Goal: Transaction & Acquisition: Obtain resource

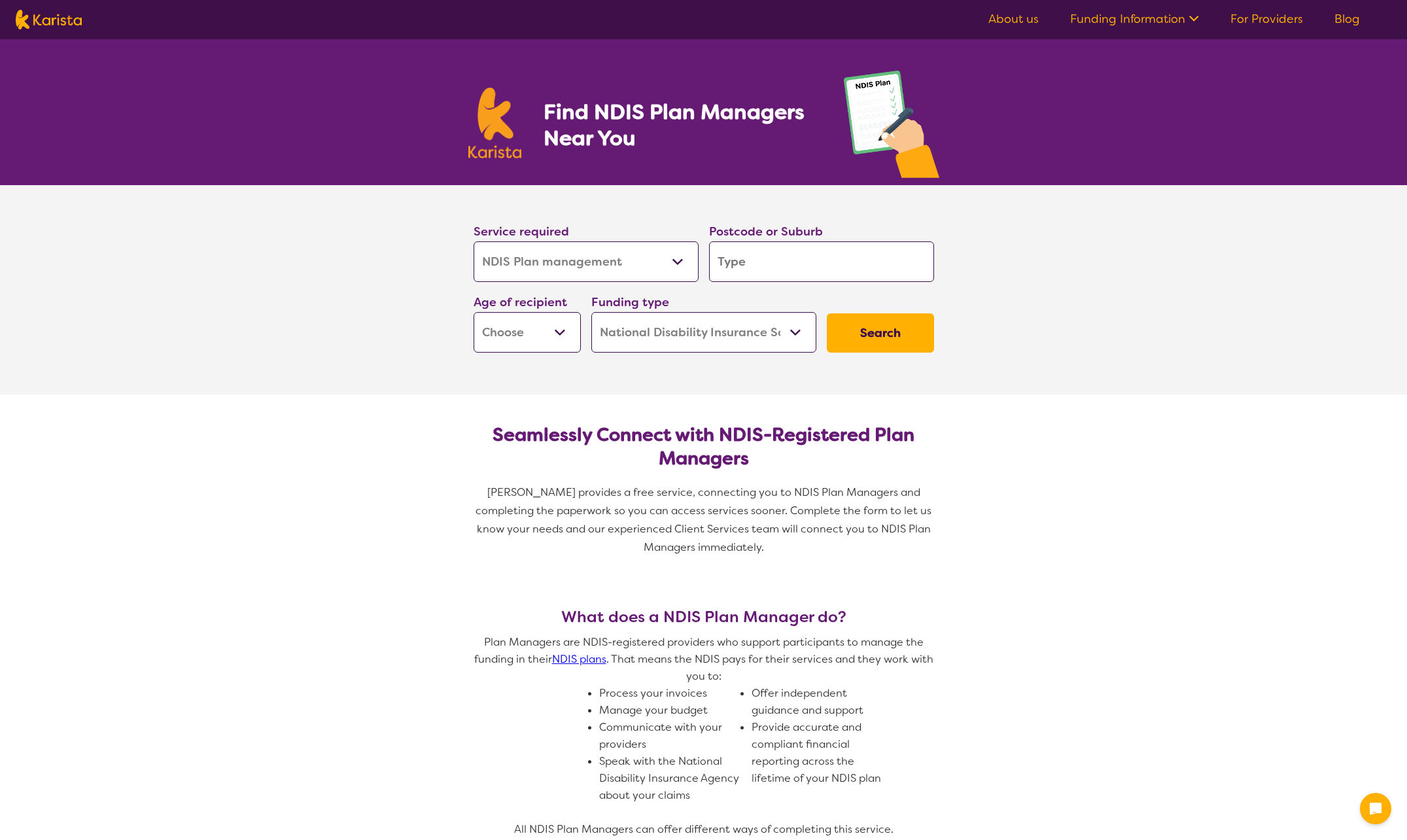
select select "NDIS Plan management"
select select "NDIS"
select select "NDIS Plan management"
select select "NDIS"
click at [784, 271] on input "search" at bounding box center [821, 262] width 225 height 40
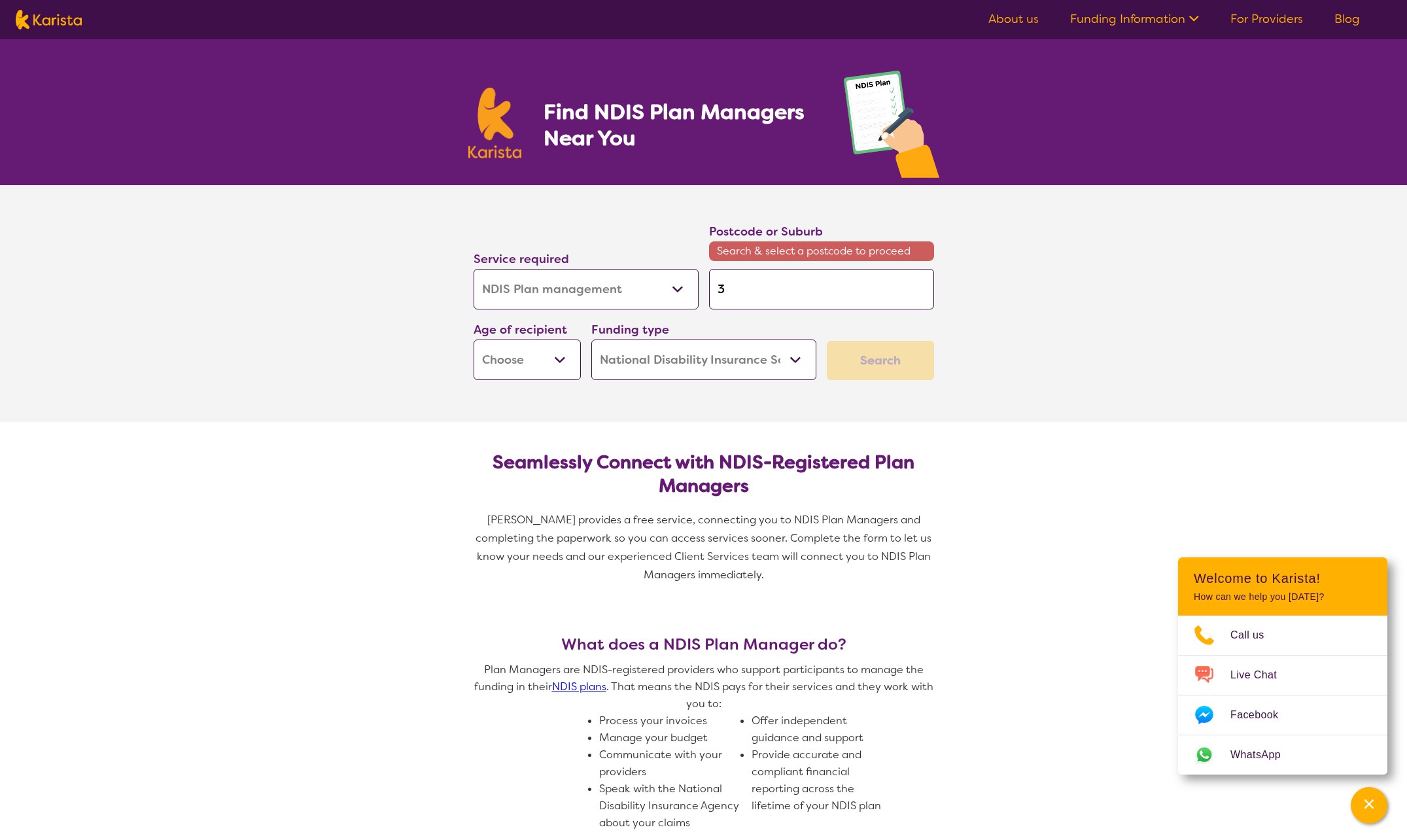
type input "3"
type input "38"
type input "385"
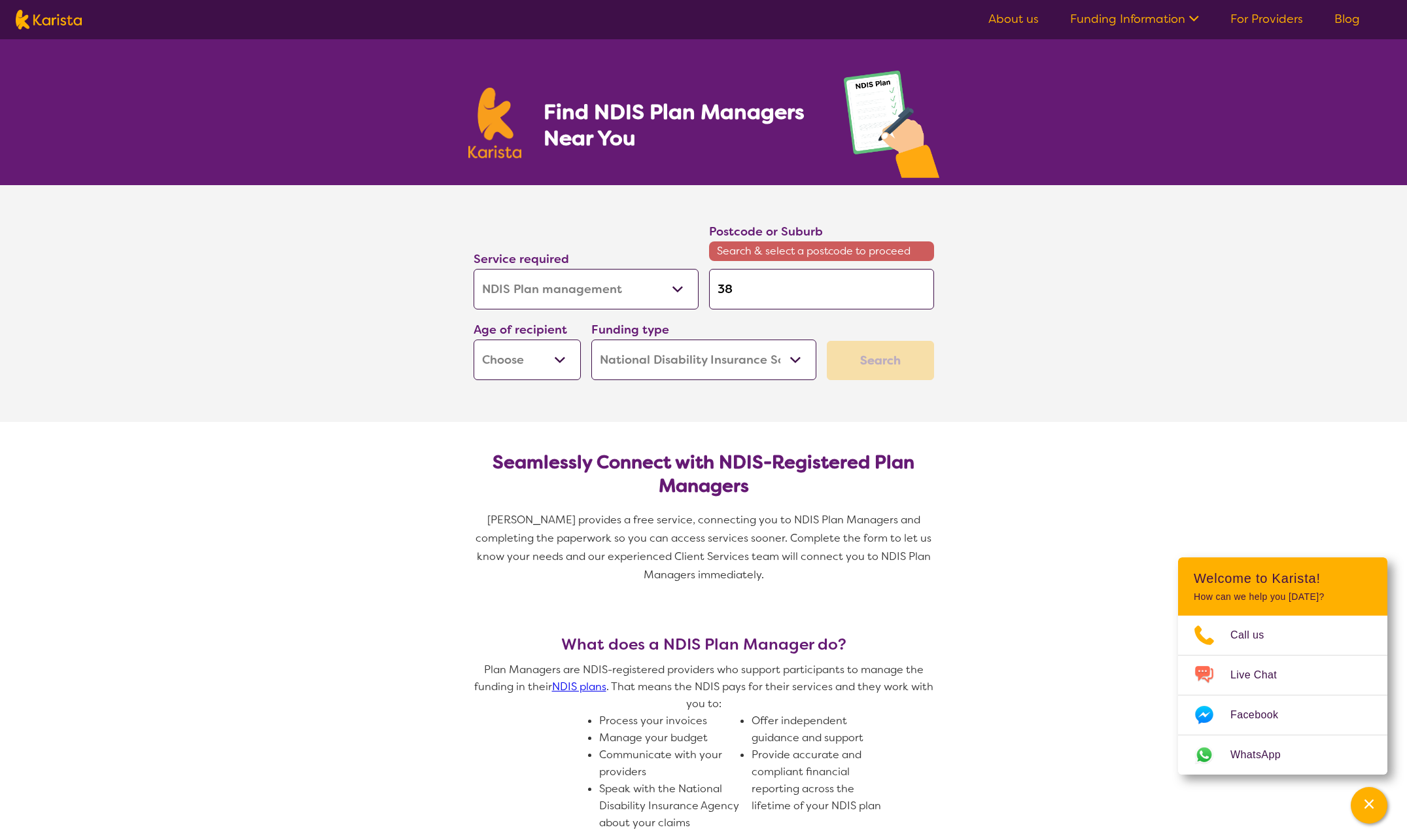
type input "385"
type input "3850"
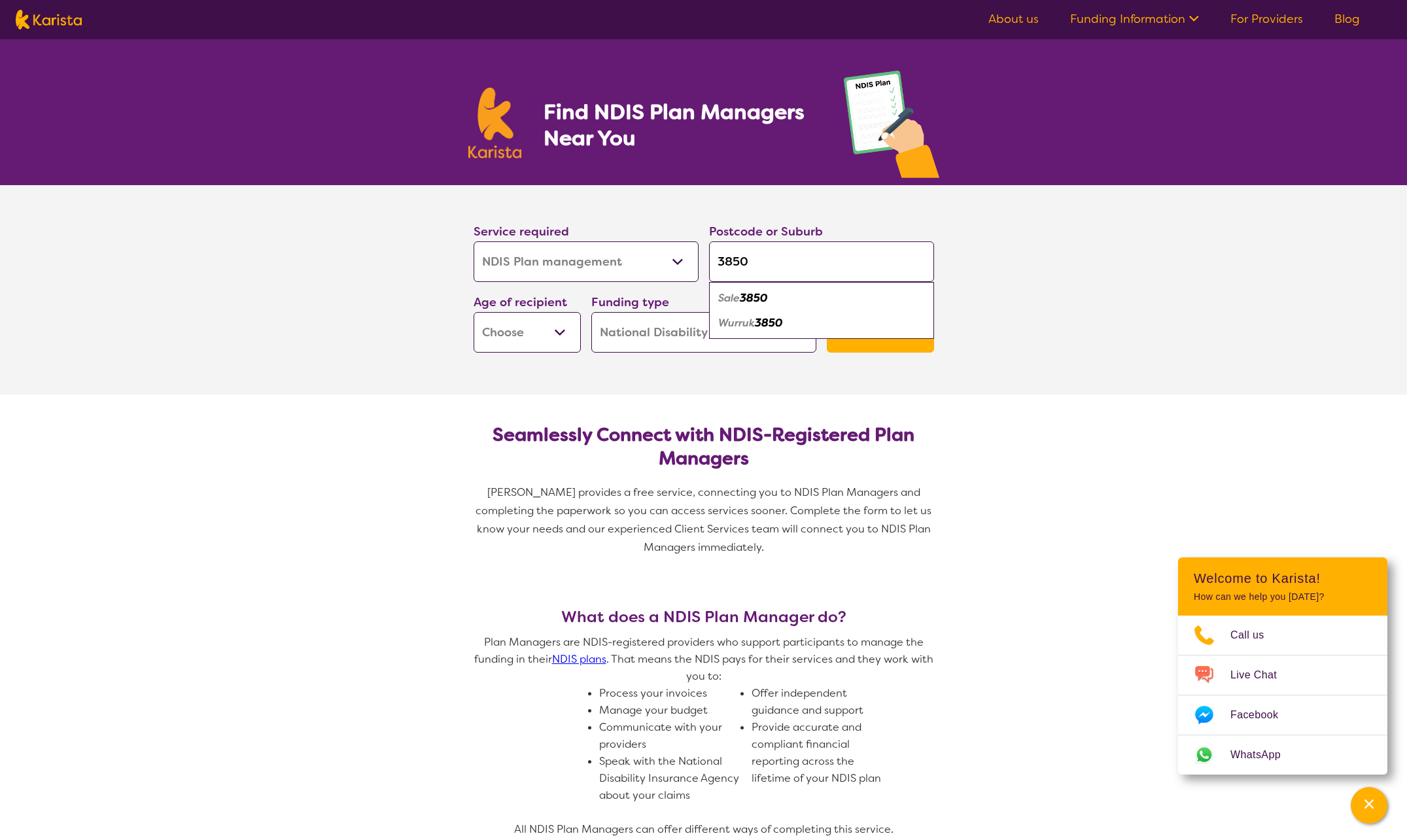
type input "3850"
click at [738, 309] on div "Sale 3850" at bounding box center [821, 298] width 212 height 25
click at [877, 332] on button "Search" at bounding box center [881, 333] width 107 height 40
click at [550, 335] on select "Early Childhood - 0 to 9 Child - 10 to 11 Adolescent - 12 to 17 Adult - 18 to 6…" at bounding box center [527, 332] width 107 height 40
select select "CH"
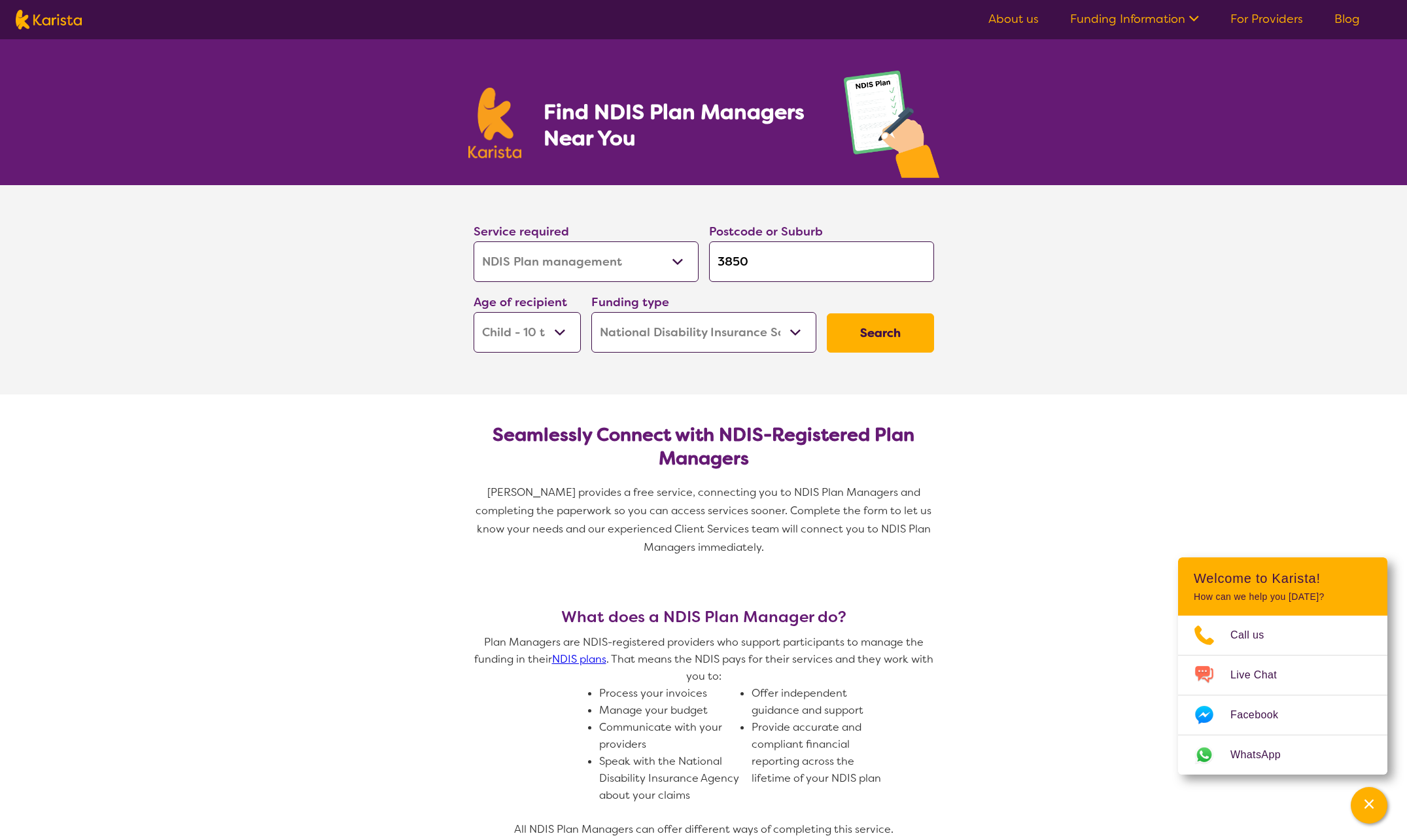
click at [474, 312] on select "Early Childhood - 0 to 9 Child - 10 to 11 Adolescent - 12 to 17 Adult - 18 to 6…" at bounding box center [527, 332] width 107 height 40
select select "CH"
click at [884, 338] on button "Search" at bounding box center [881, 333] width 107 height 40
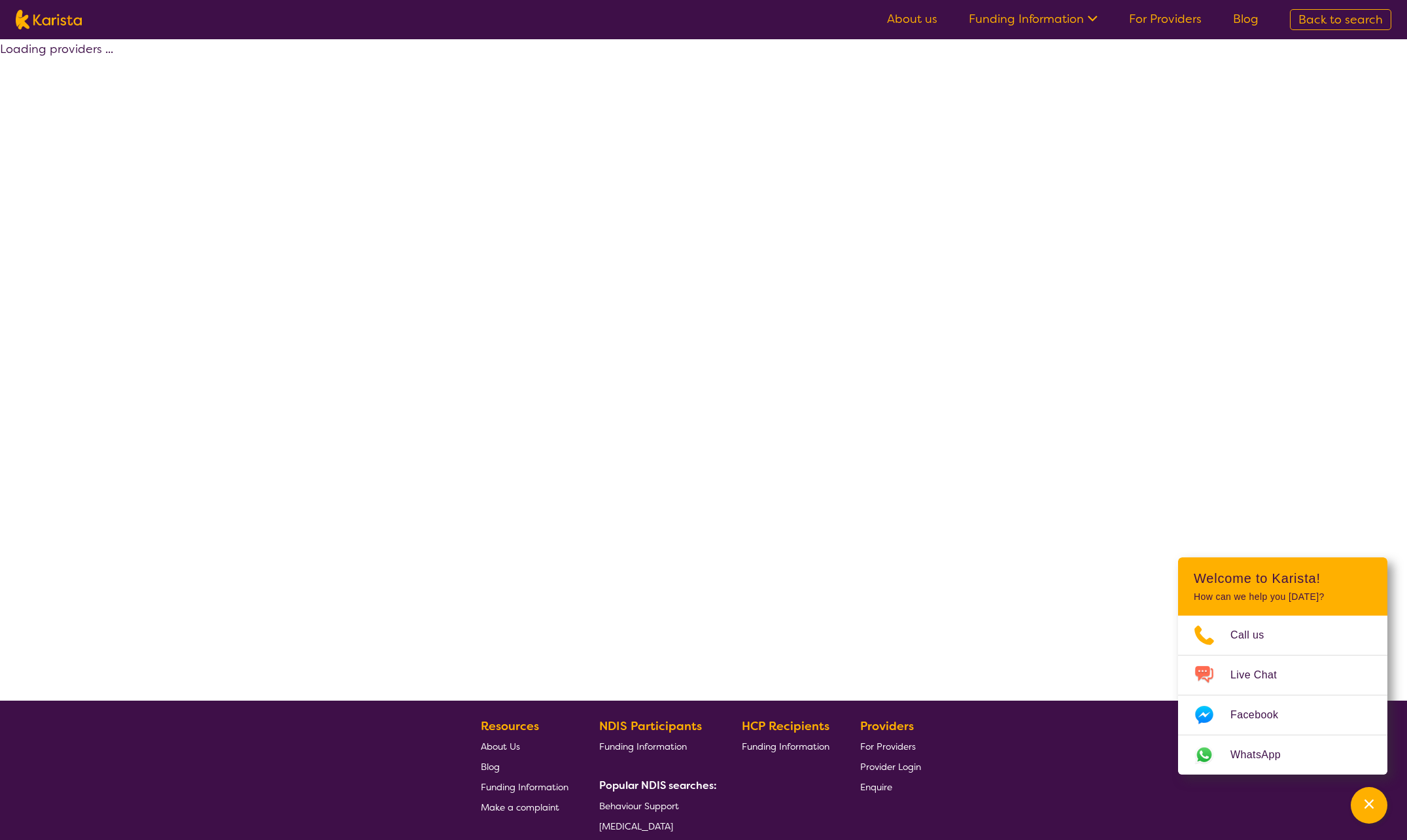
select select "by_score"
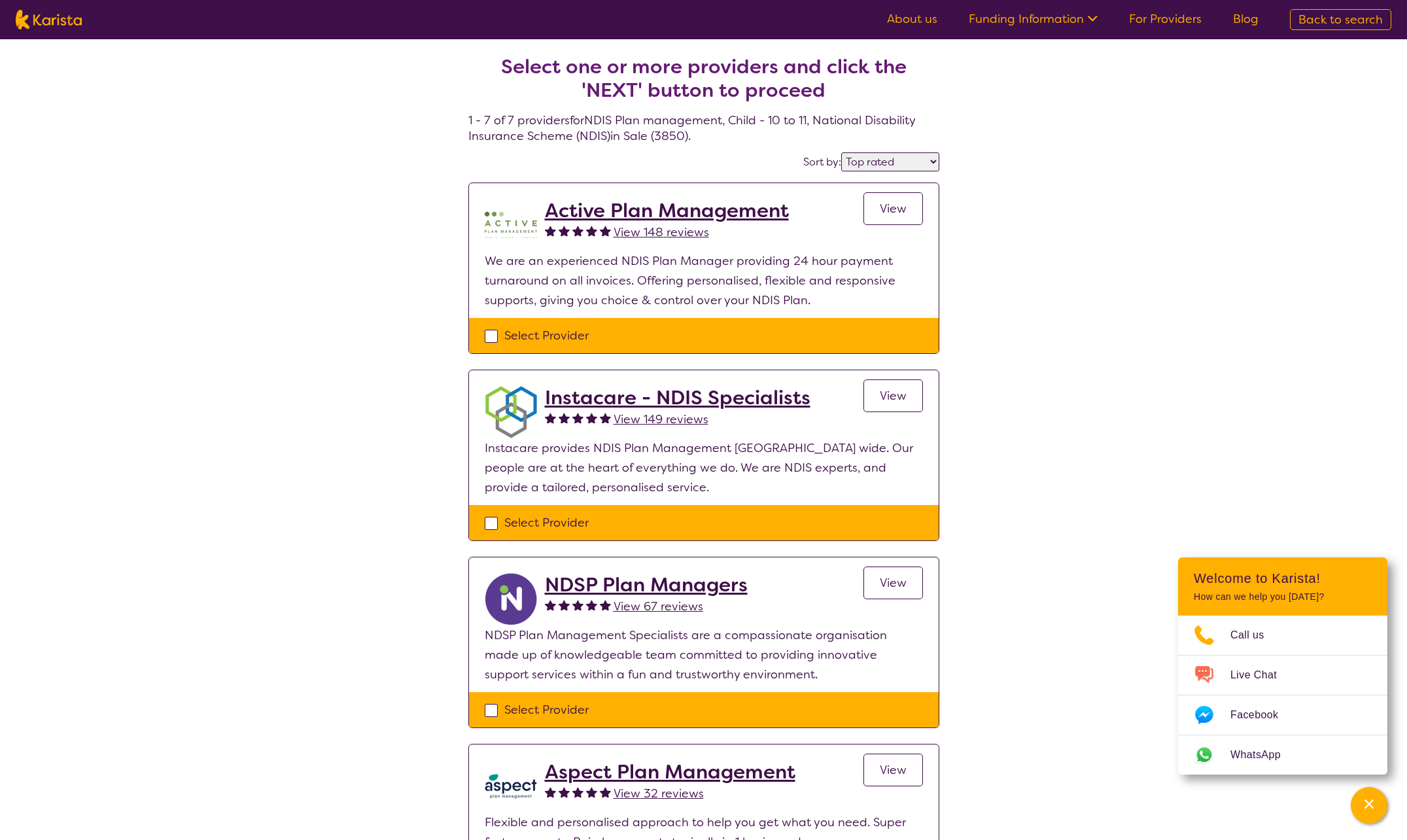
select select "NDIS Plan management"
select select "CH"
select select "NDIS"
select select "NDIS Plan management"
select select "CH"
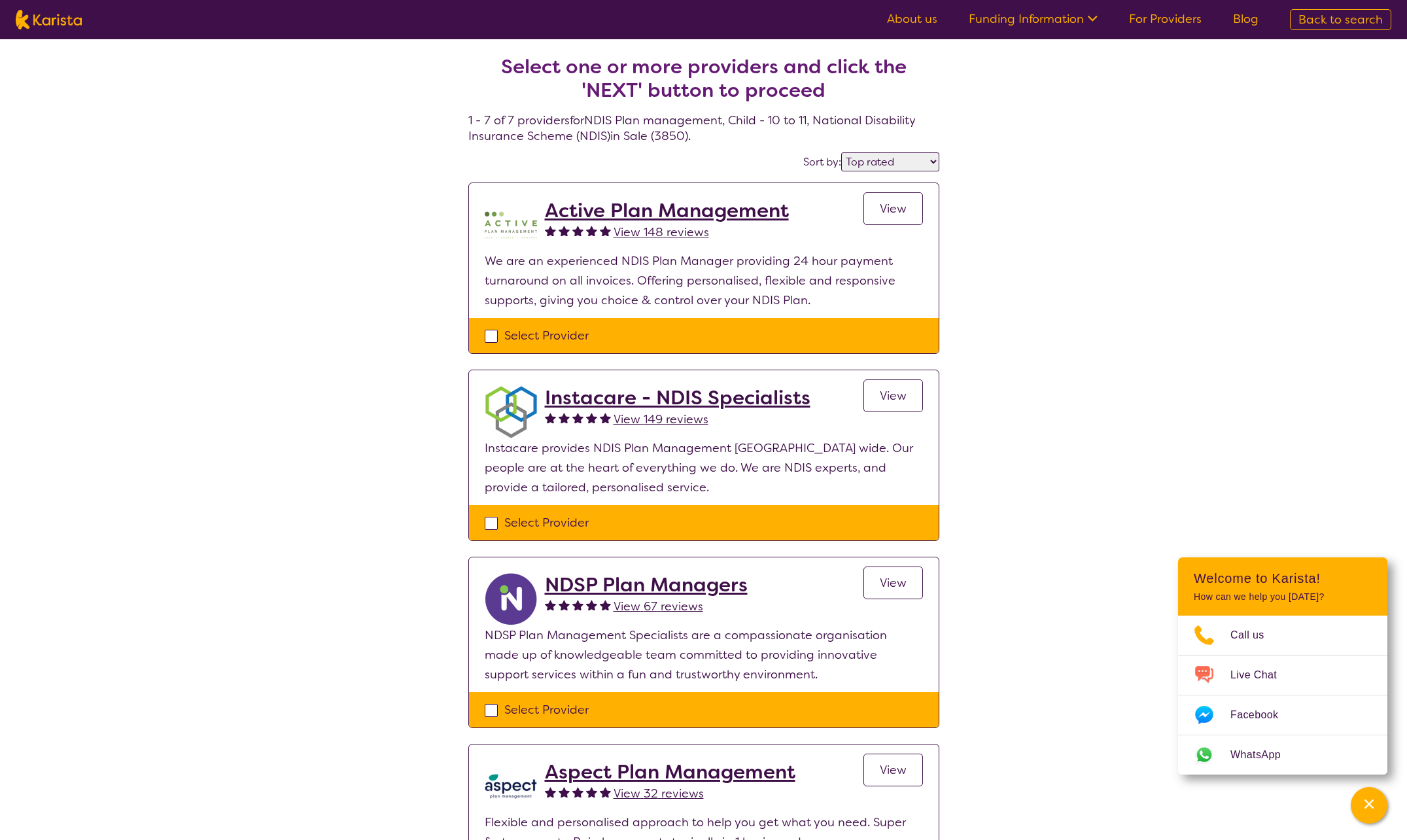
select select "NDIS"
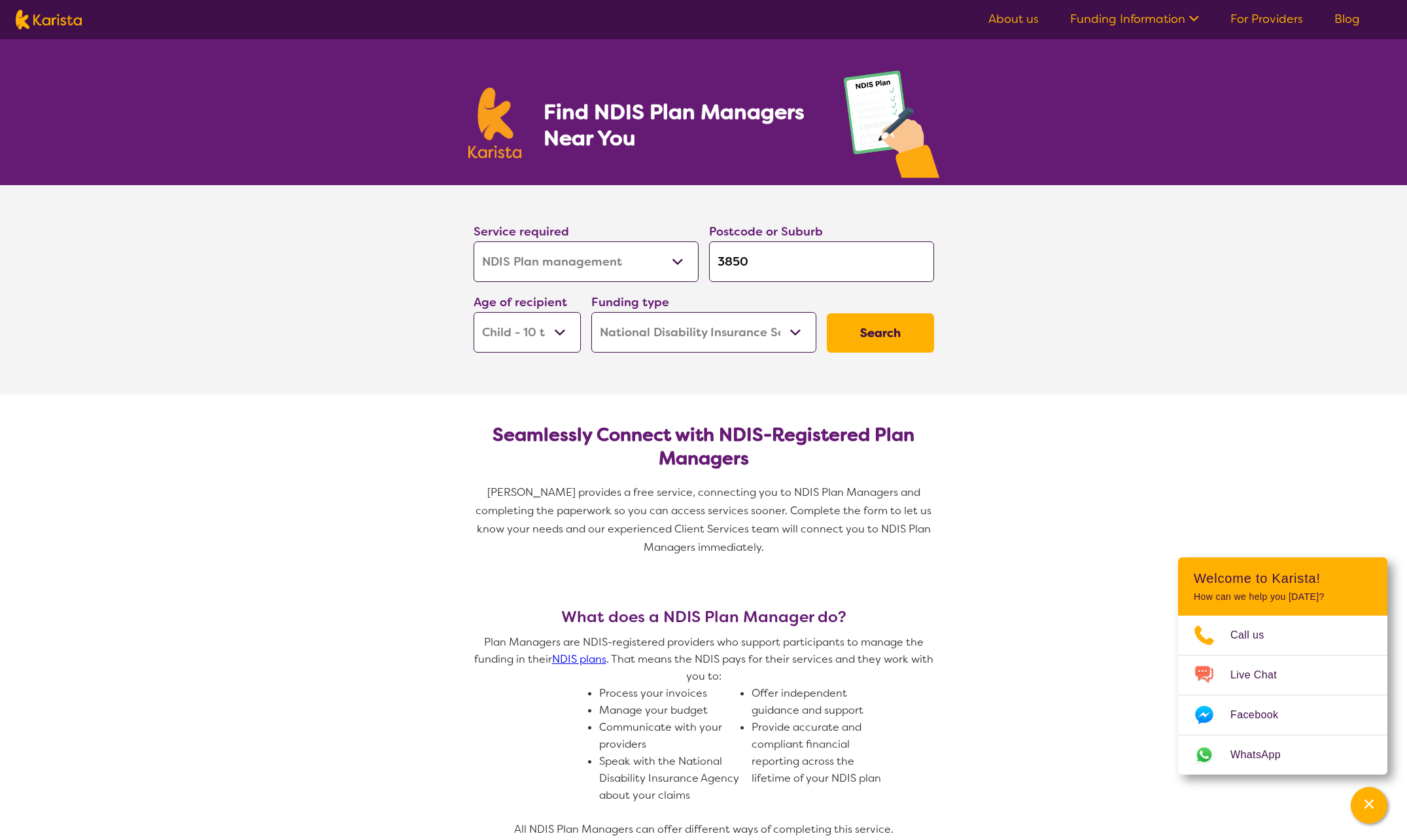
drag, startPoint x: 553, startPoint y: 328, endPoint x: 557, endPoint y: 335, distance: 8.1
click at [555, 333] on select "Early Childhood - 0 to 9 Child - 10 to 11 Adolescent - 12 to 17 Adult - 18 to 6…" at bounding box center [527, 332] width 107 height 40
select select "EC"
click at [474, 312] on select "Early Childhood - 0 to 9 Child - 10 to 11 Adolescent - 12 to 17 Adult - 18 to 6…" at bounding box center [527, 332] width 107 height 40
select select "EC"
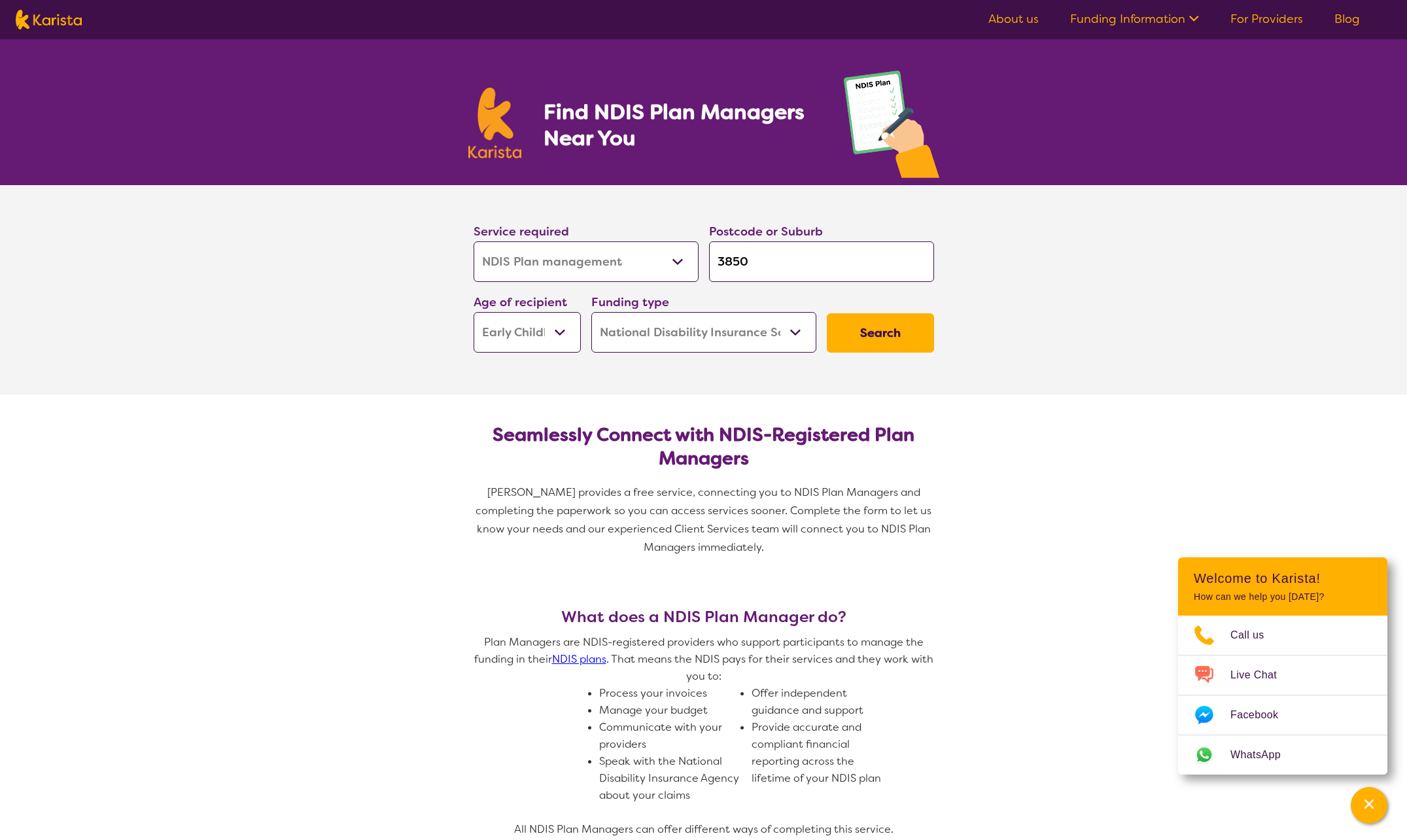
click at [909, 346] on button "Search" at bounding box center [881, 333] width 107 height 40
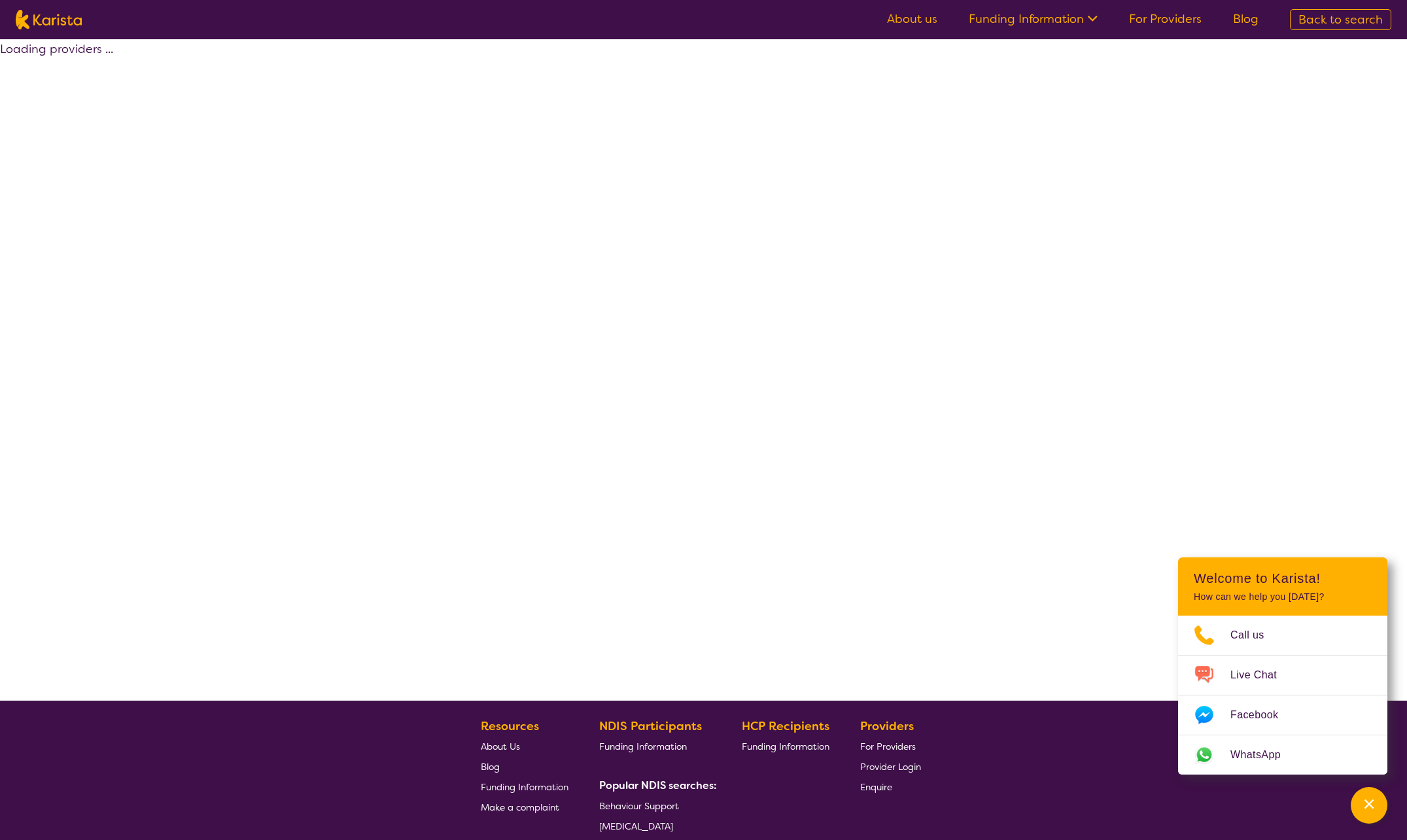
select select "by_score"
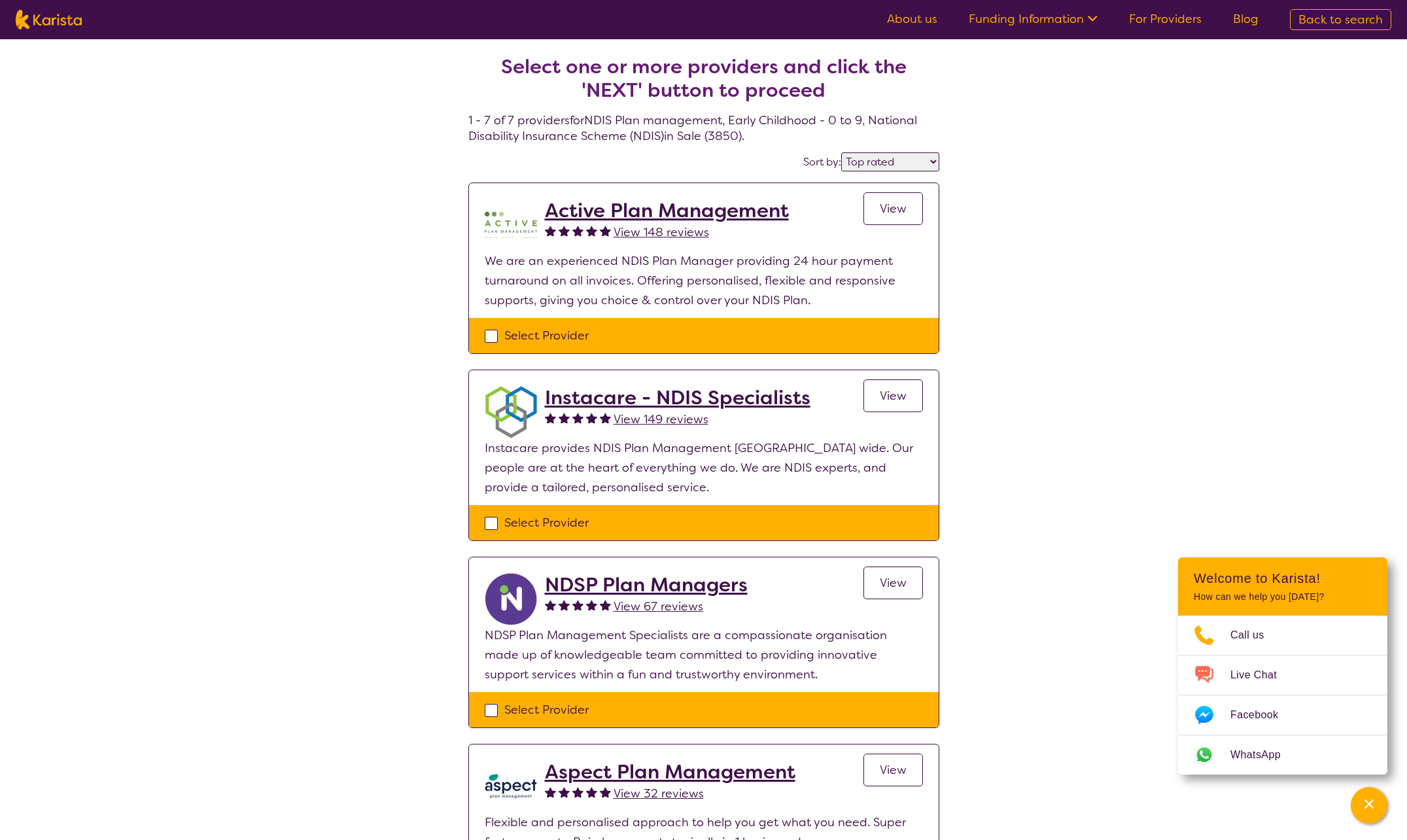
click at [639, 213] on h2 "Active Plan Management" at bounding box center [667, 210] width 244 height 24
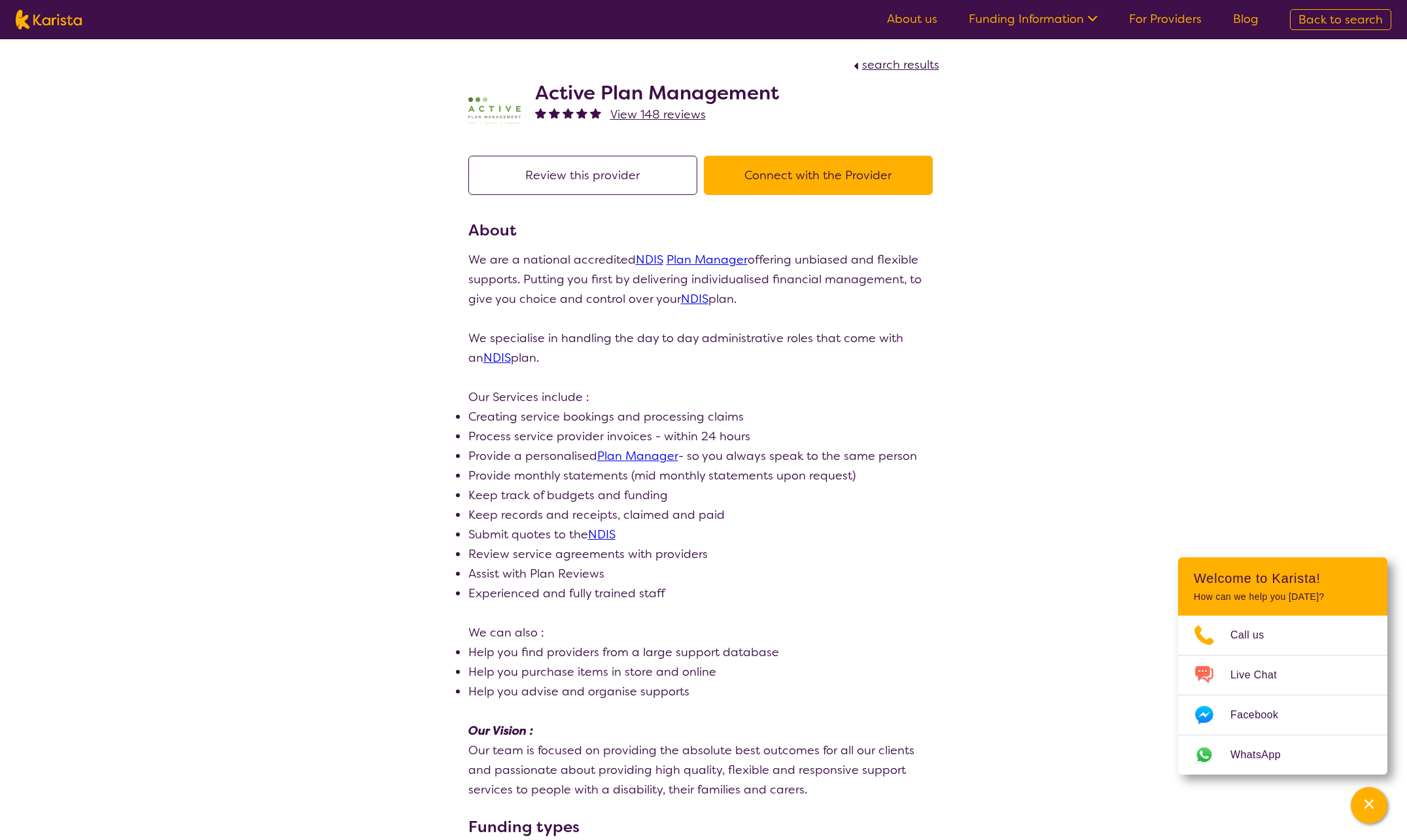
click at [782, 188] on button "Connect with the Provider" at bounding box center [818, 176] width 229 height 40
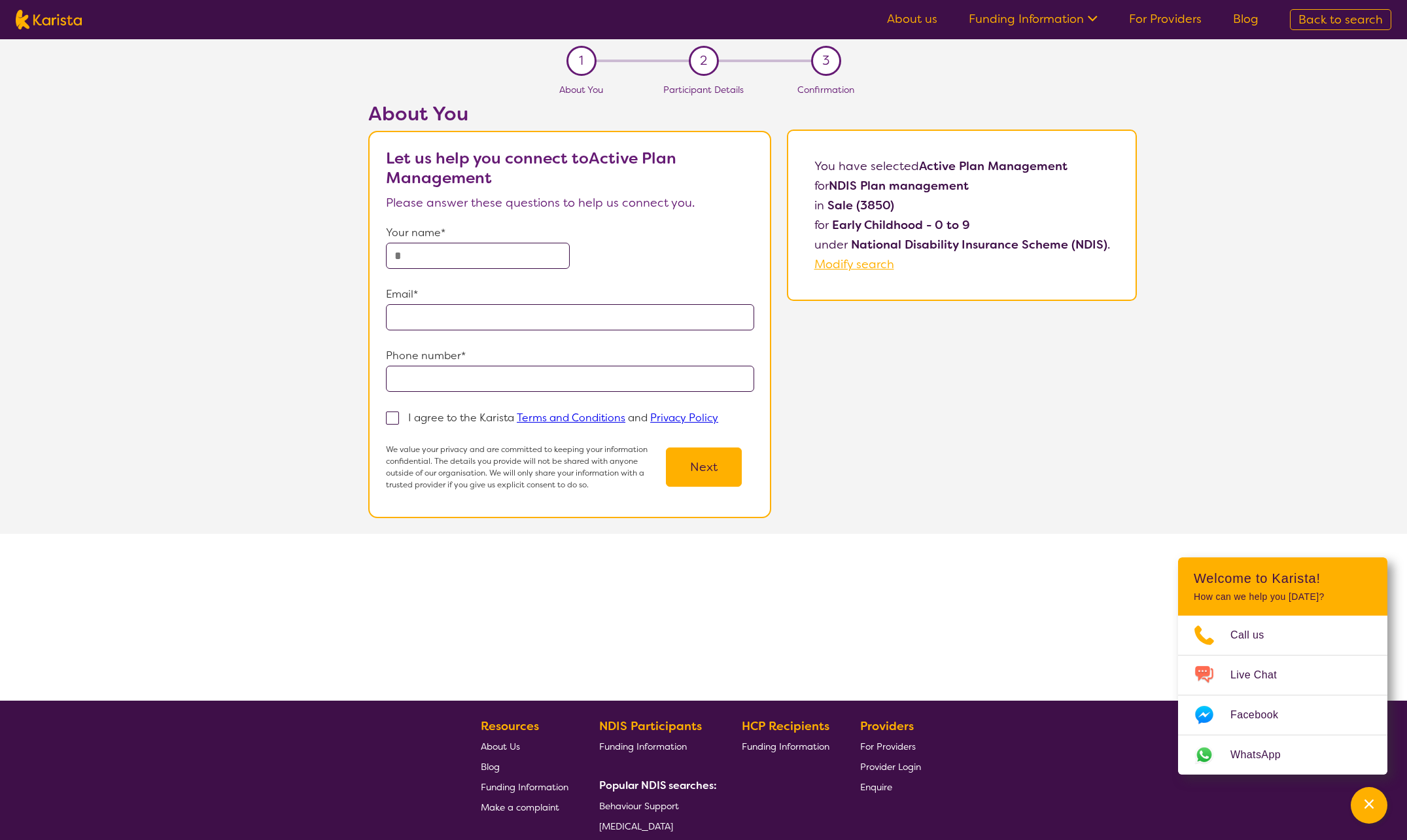
click at [430, 254] on input "text" at bounding box center [478, 256] width 184 height 26
type input "**********"
click at [507, 308] on input "email" at bounding box center [570, 318] width 368 height 26
type input "**********"
click at [446, 390] on input "tel" at bounding box center [570, 379] width 368 height 26
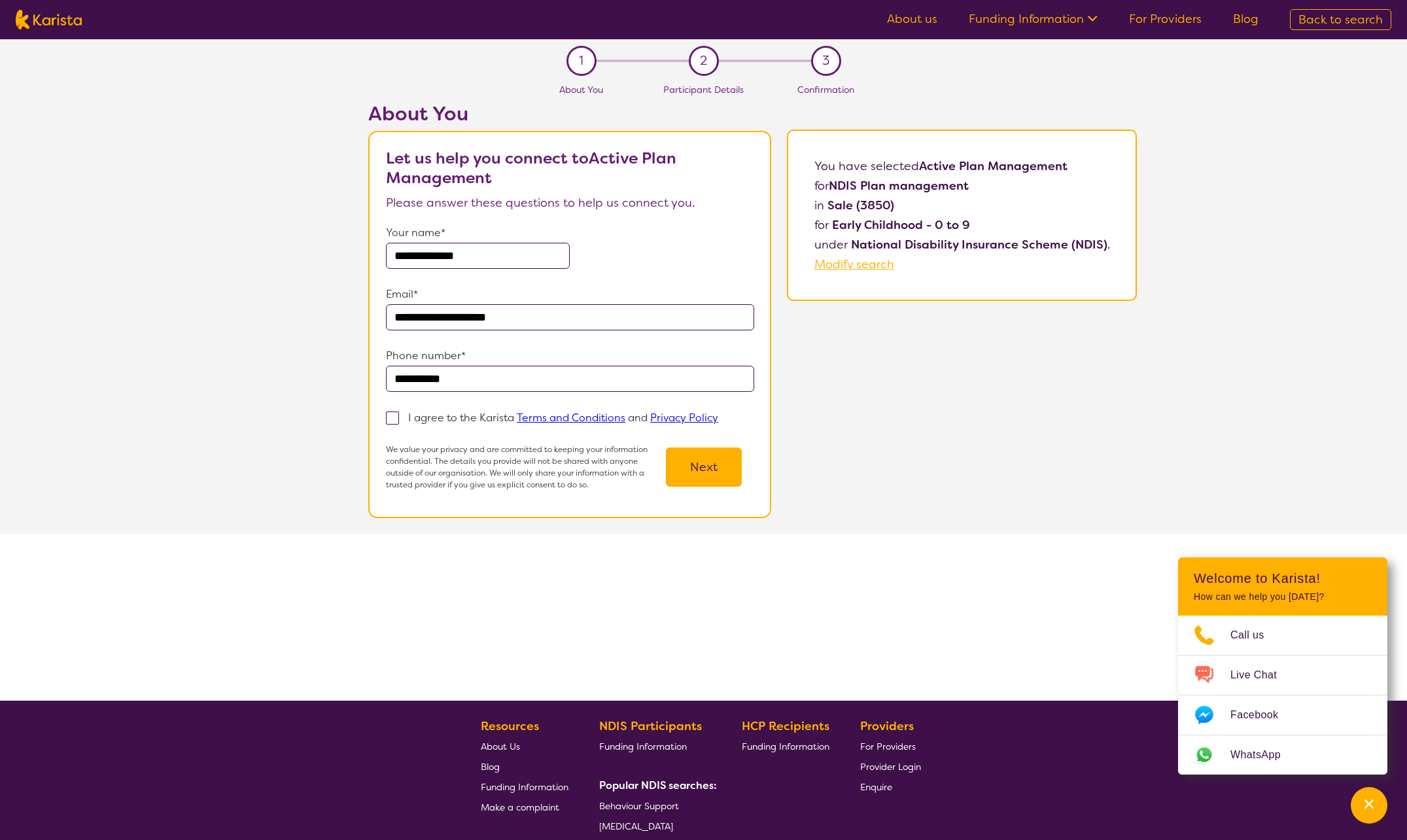
type input "**********"
click at [398, 418] on span at bounding box center [393, 418] width 13 height 13
click at [719, 418] on input "I agree to the Karista Terms and Conditions and Privacy Policy" at bounding box center [723, 417] width 8 height 8
checkbox input "true"
click at [708, 479] on button "Next" at bounding box center [704, 467] width 76 height 40
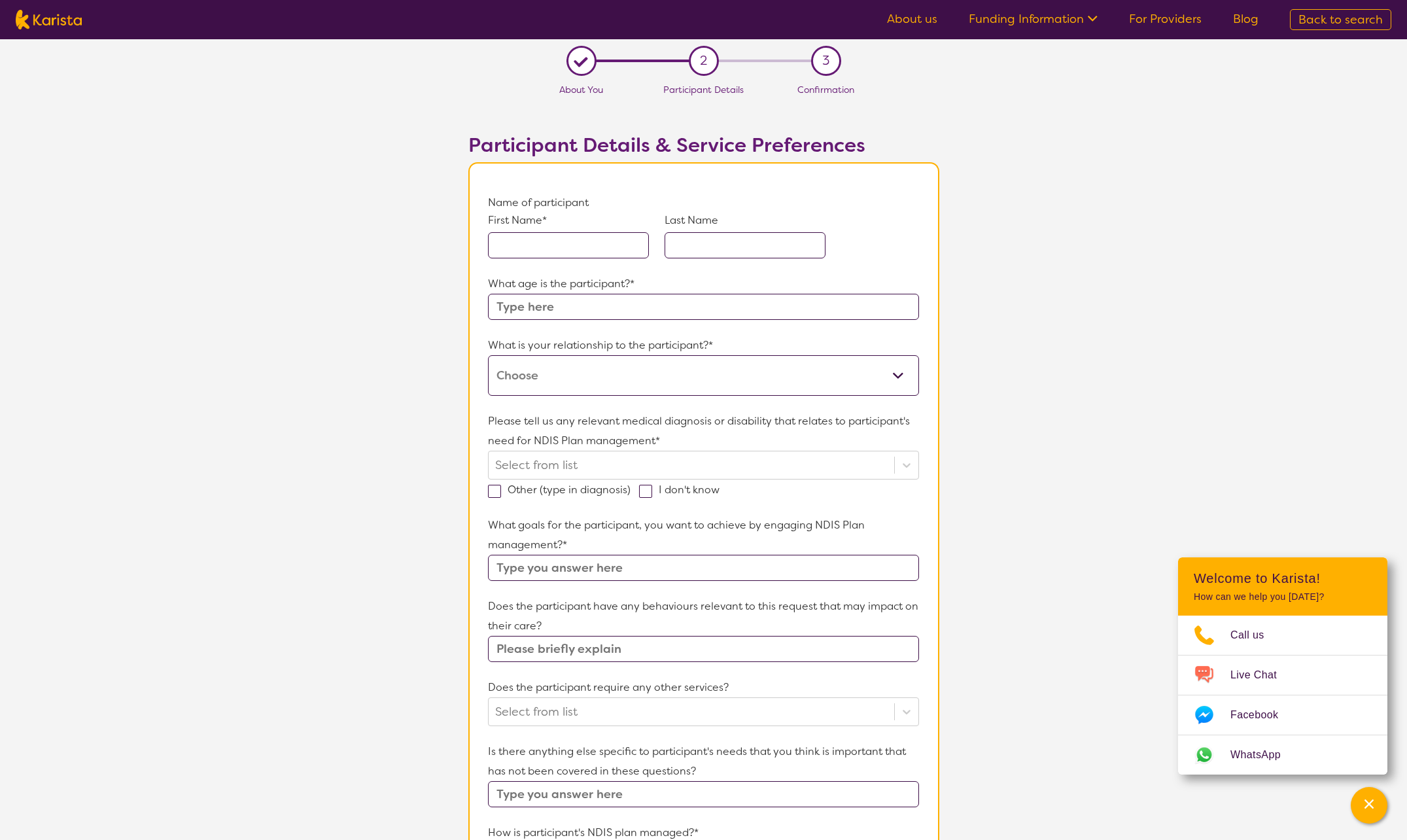
click at [557, 255] on input "text" at bounding box center [568, 245] width 161 height 26
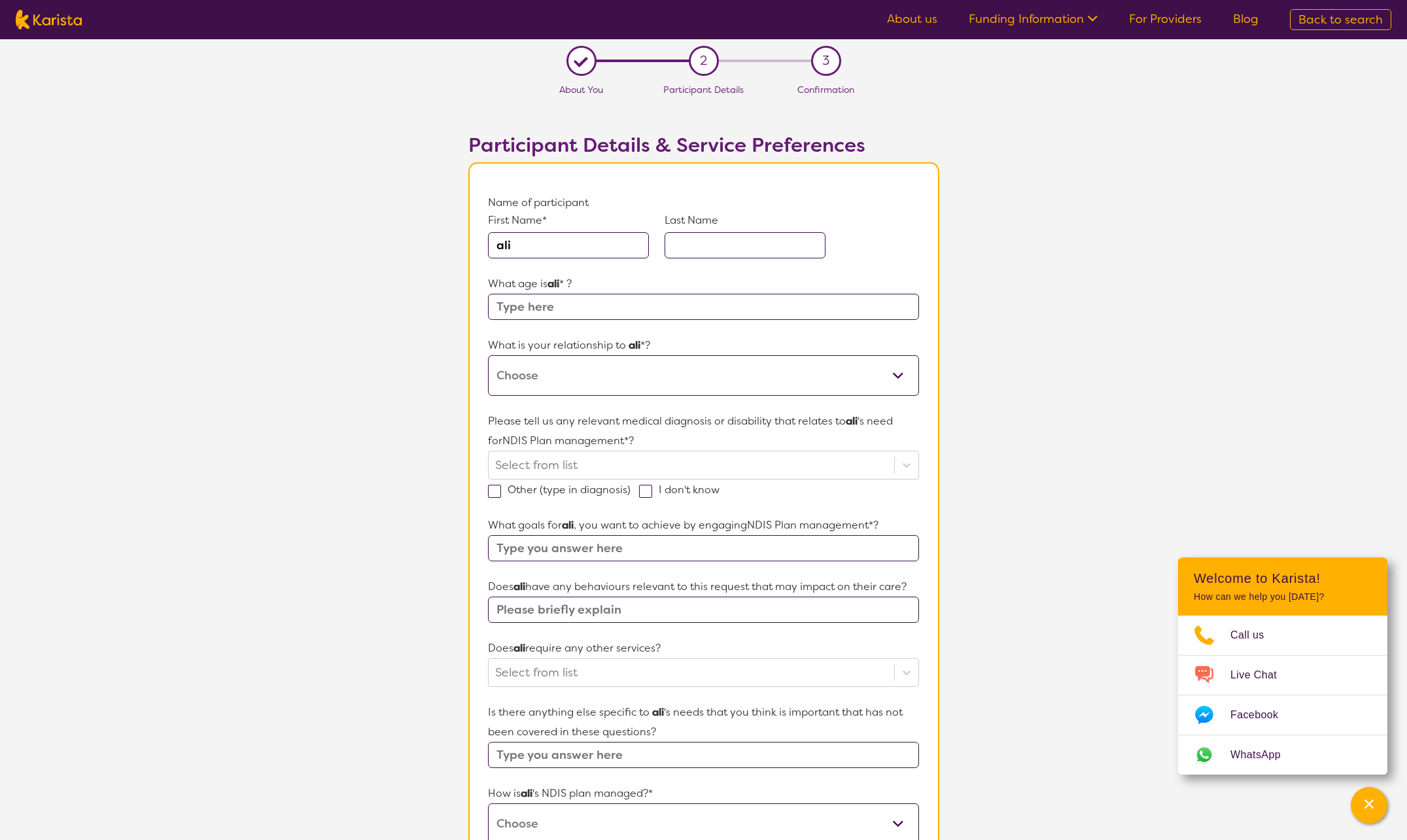
type input "ali"
click at [722, 245] on input "text" at bounding box center [745, 245] width 161 height 26
type input "[PERSON_NAME]"
click at [560, 304] on input "text" at bounding box center [703, 307] width 431 height 26
type input "9"
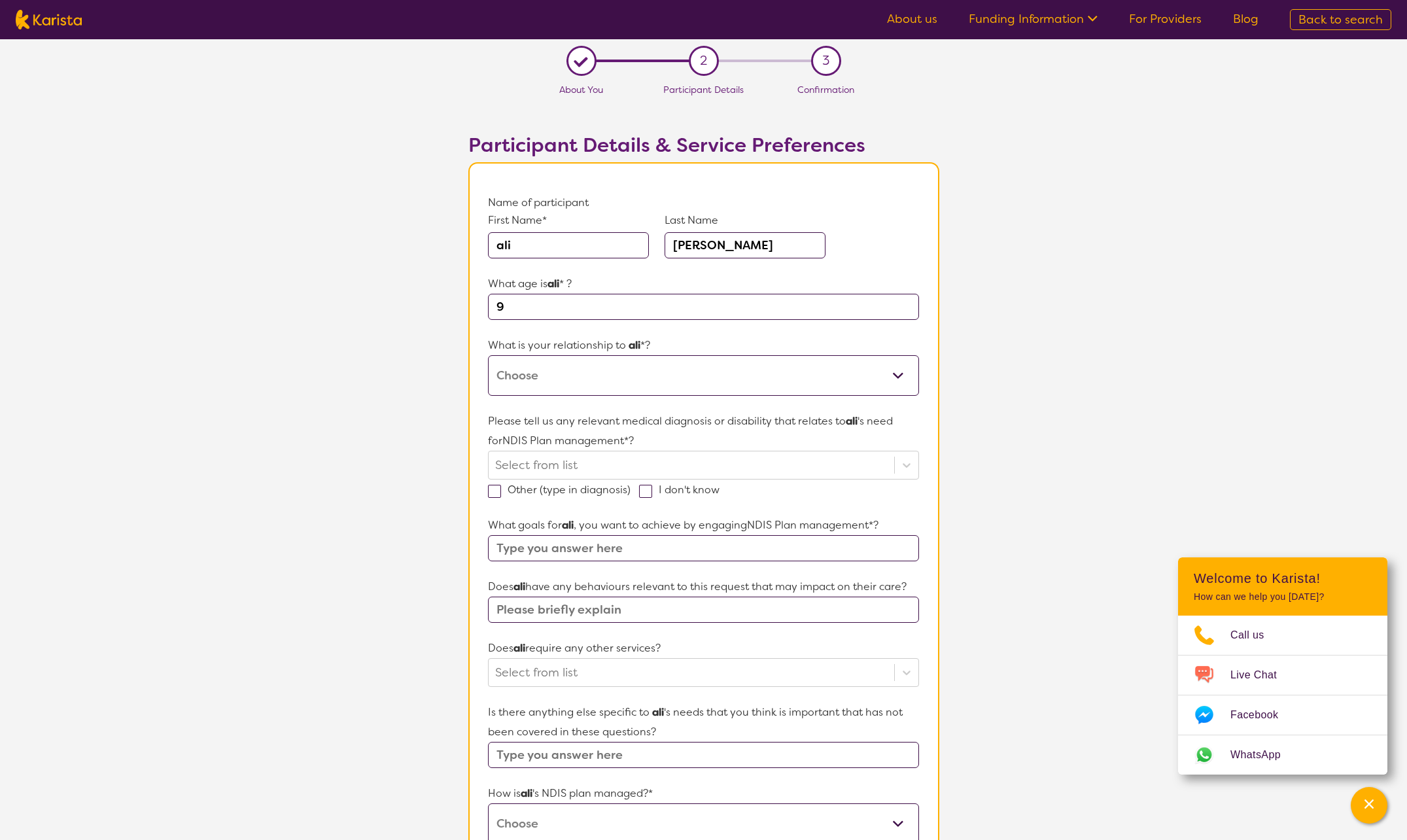
click at [899, 375] on select "This request is for myself I am their parent I am their child I am their spouse…" at bounding box center [703, 375] width 431 height 40
click at [488, 356] on select "This request is for myself I am their parent I am their child I am their spouse…" at bounding box center [703, 375] width 431 height 40
click at [640, 385] on select "This request is for myself I am their parent I am their child I am their spouse…" at bounding box center [703, 375] width 431 height 40
select select "I am their parent"
click at [488, 356] on select "This request is for myself I am their parent I am their child I am their spouse…" at bounding box center [703, 375] width 431 height 40
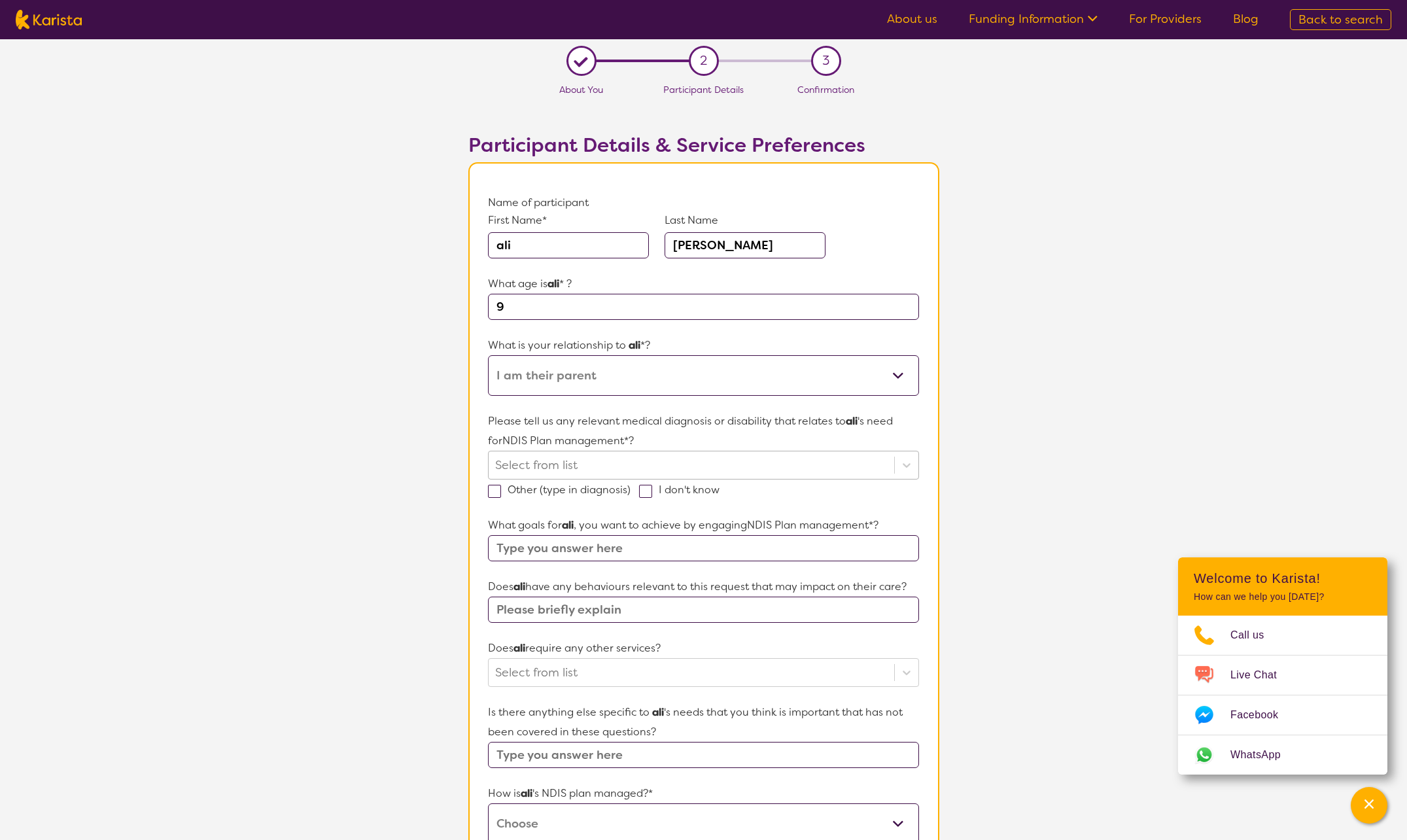
click at [597, 469] on div at bounding box center [691, 465] width 392 height 22
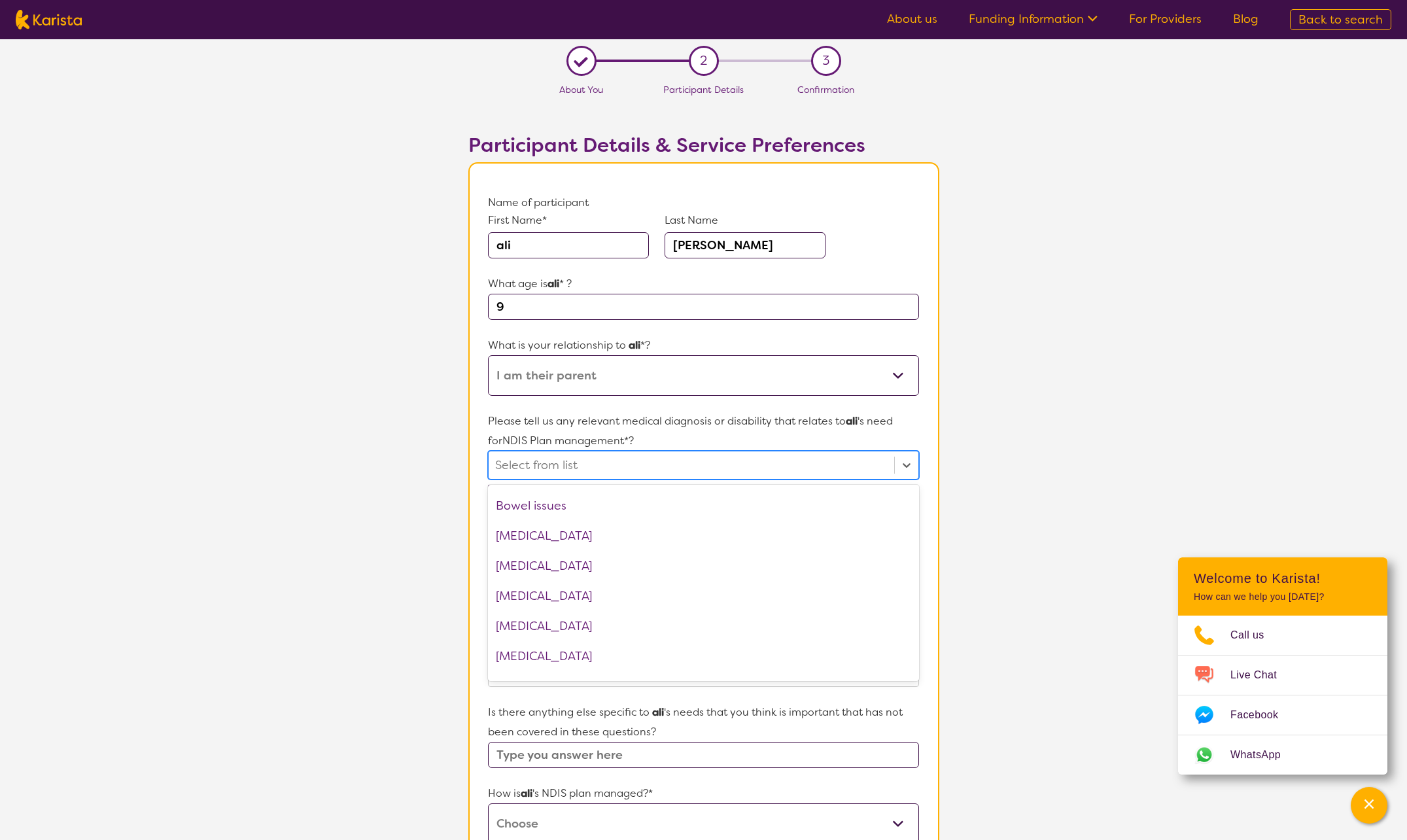
scroll to position [393, 0]
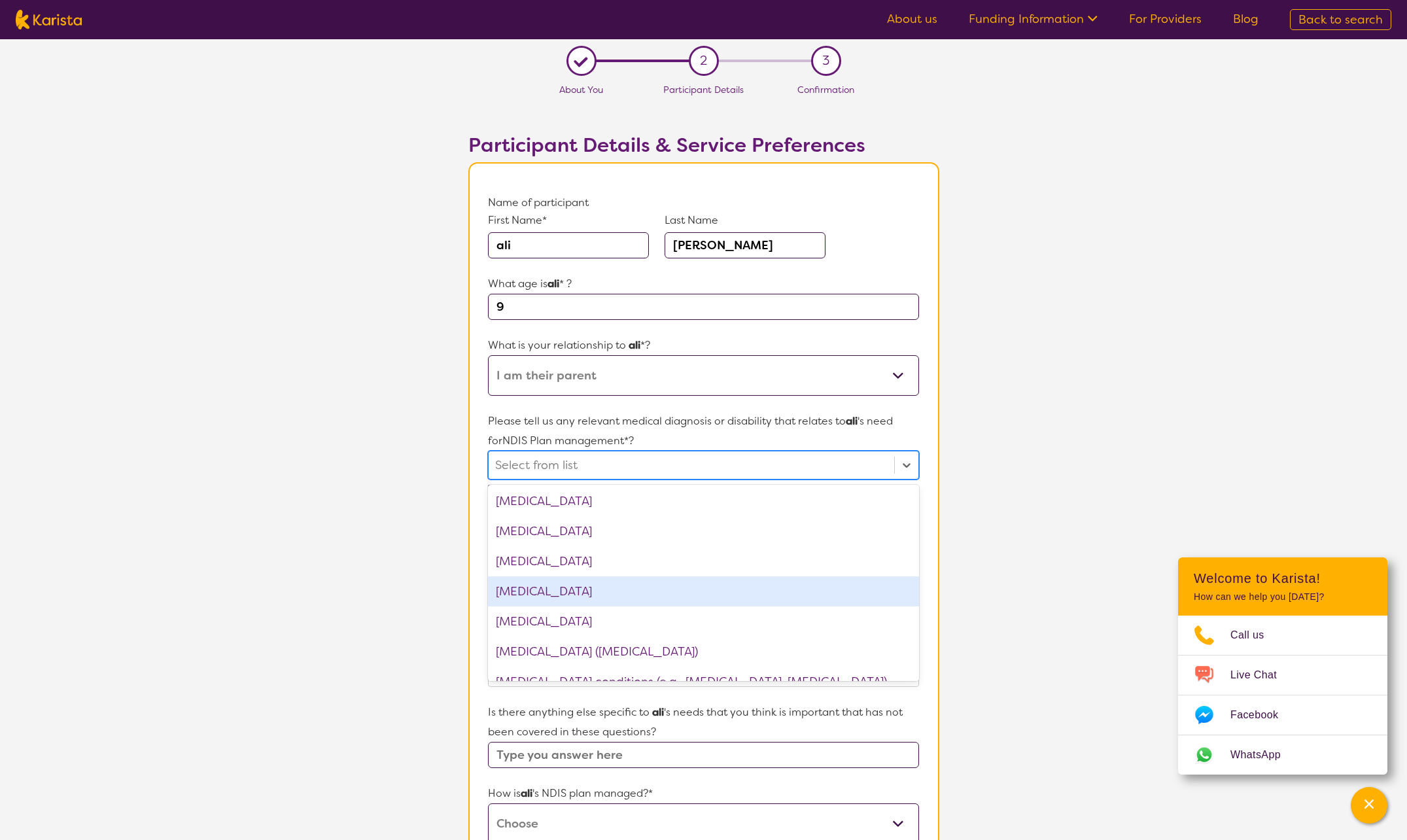
click at [620, 589] on div "[MEDICAL_DATA]" at bounding box center [703, 591] width 431 height 30
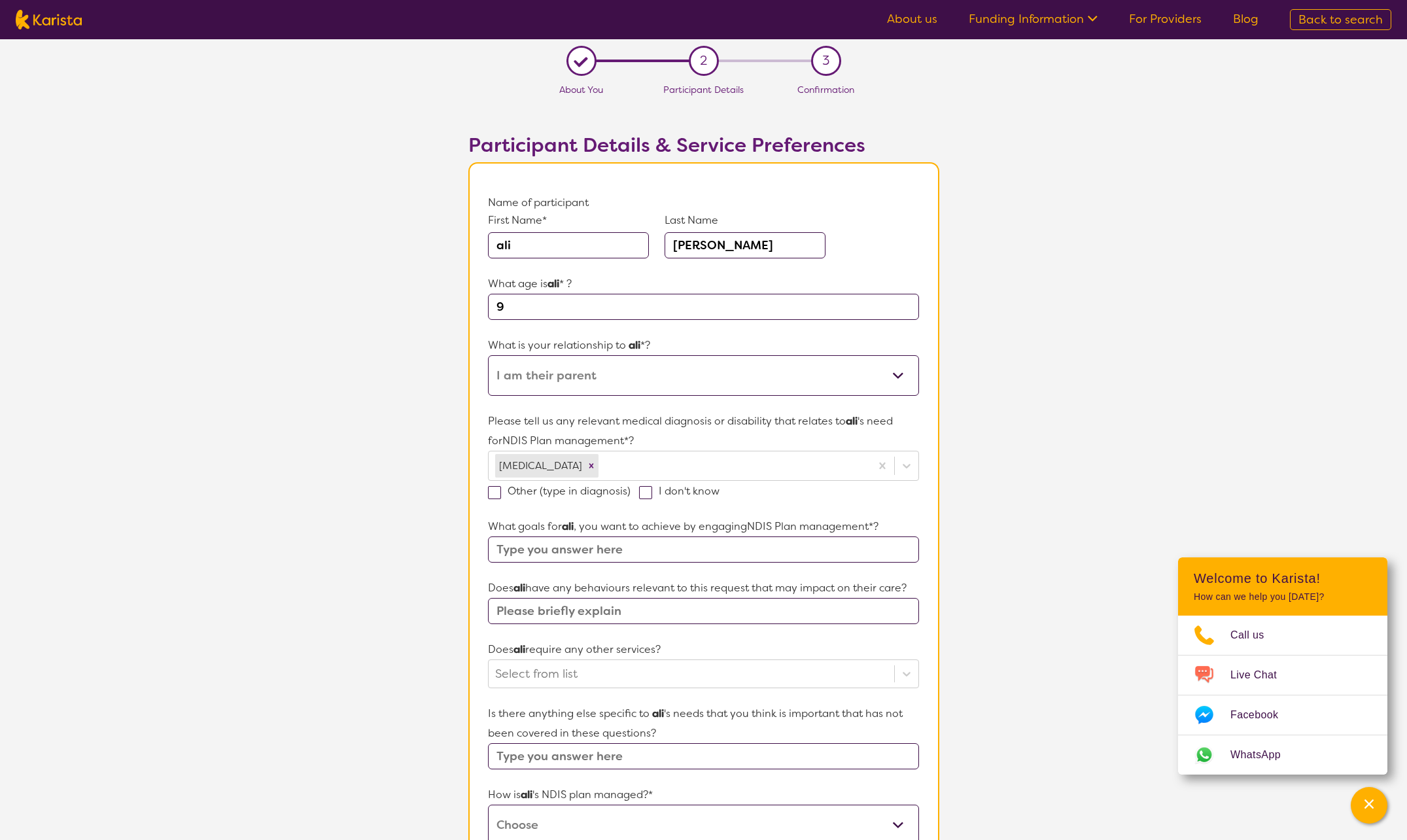
click at [399, 598] on section "L About You 2 Participant Details 3 Confirmation Participant Details & Service …" at bounding box center [703, 607] width 1407 height 1135
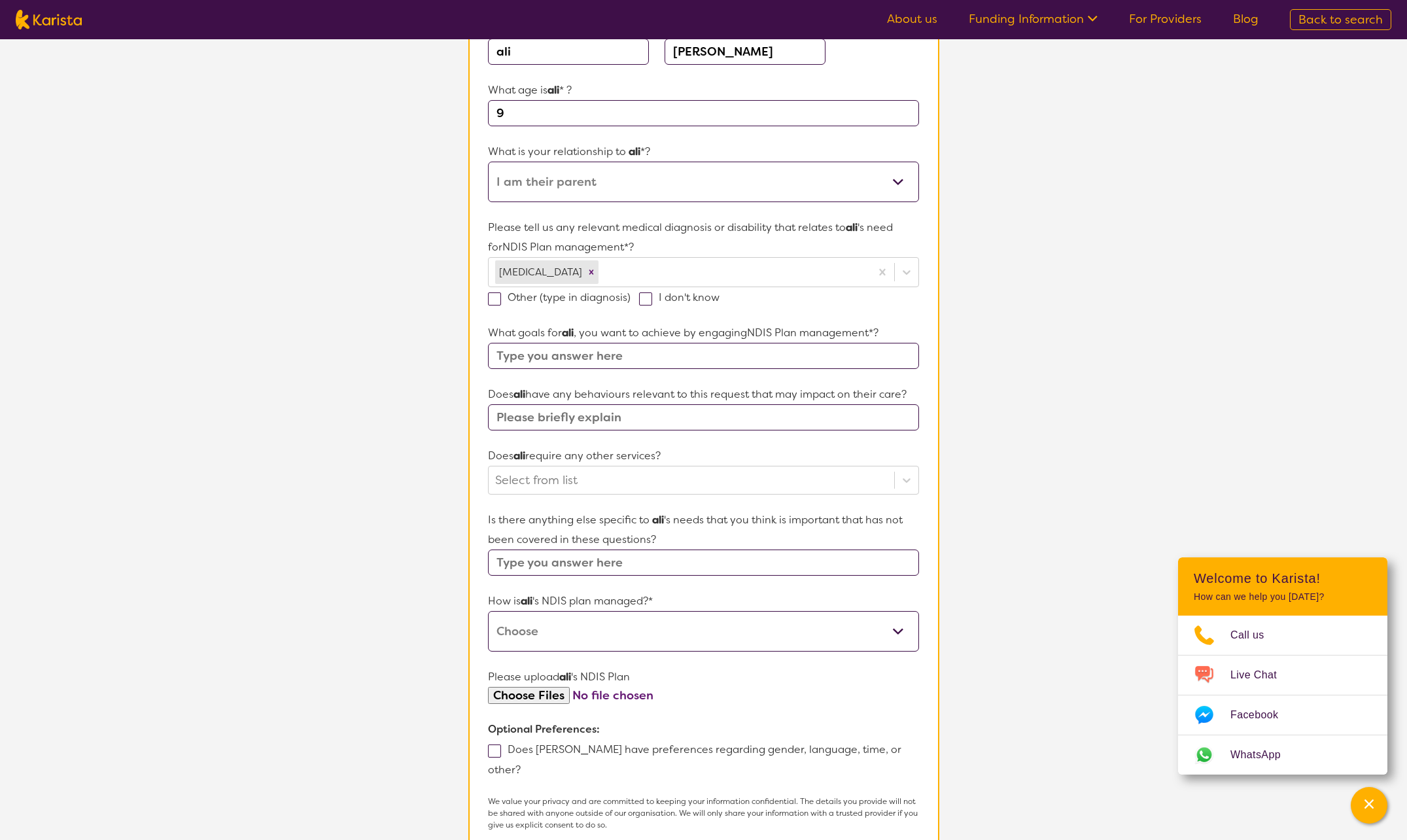
scroll to position [0, 0]
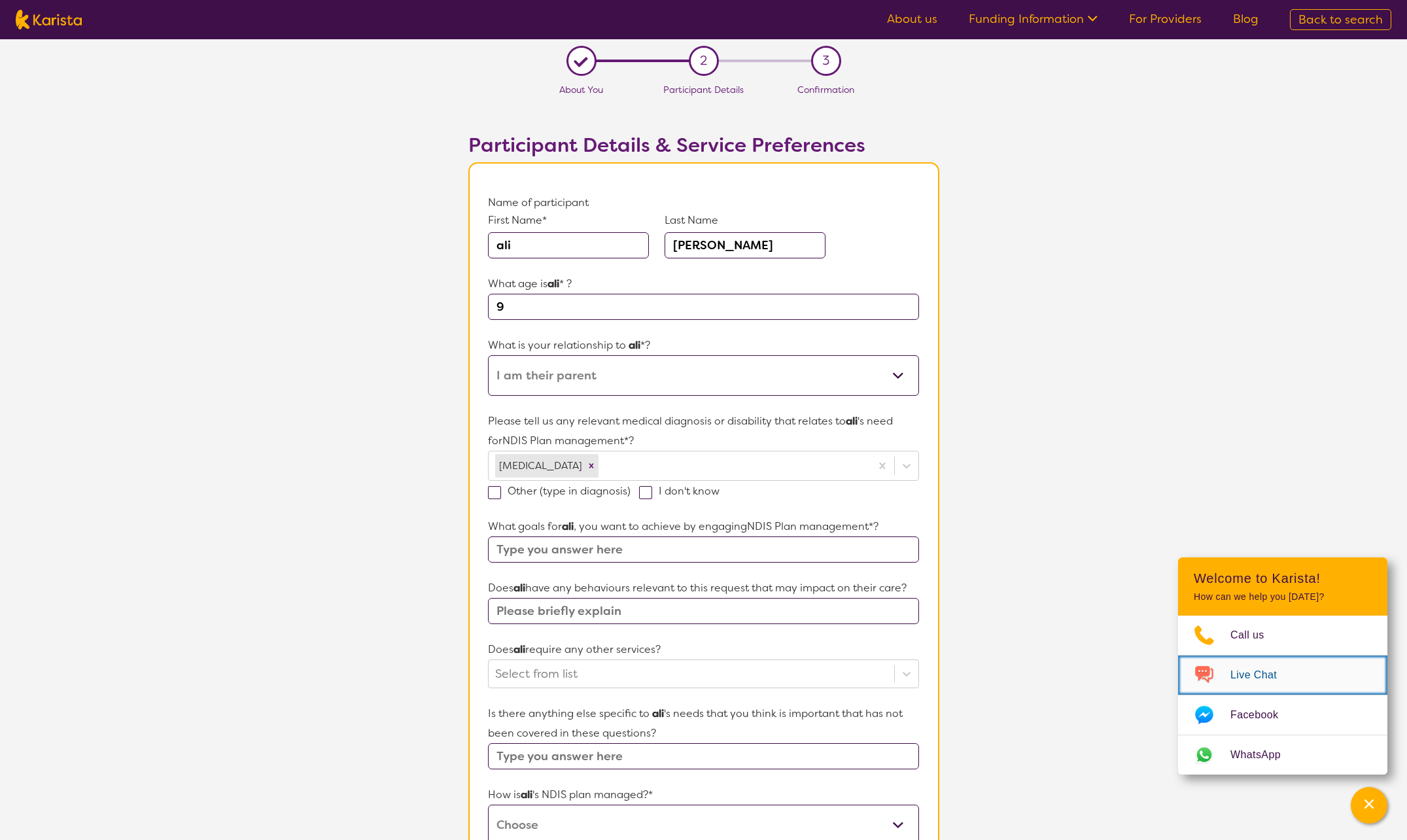
click at [1242, 680] on span "Live Chat" at bounding box center [1261, 675] width 62 height 20
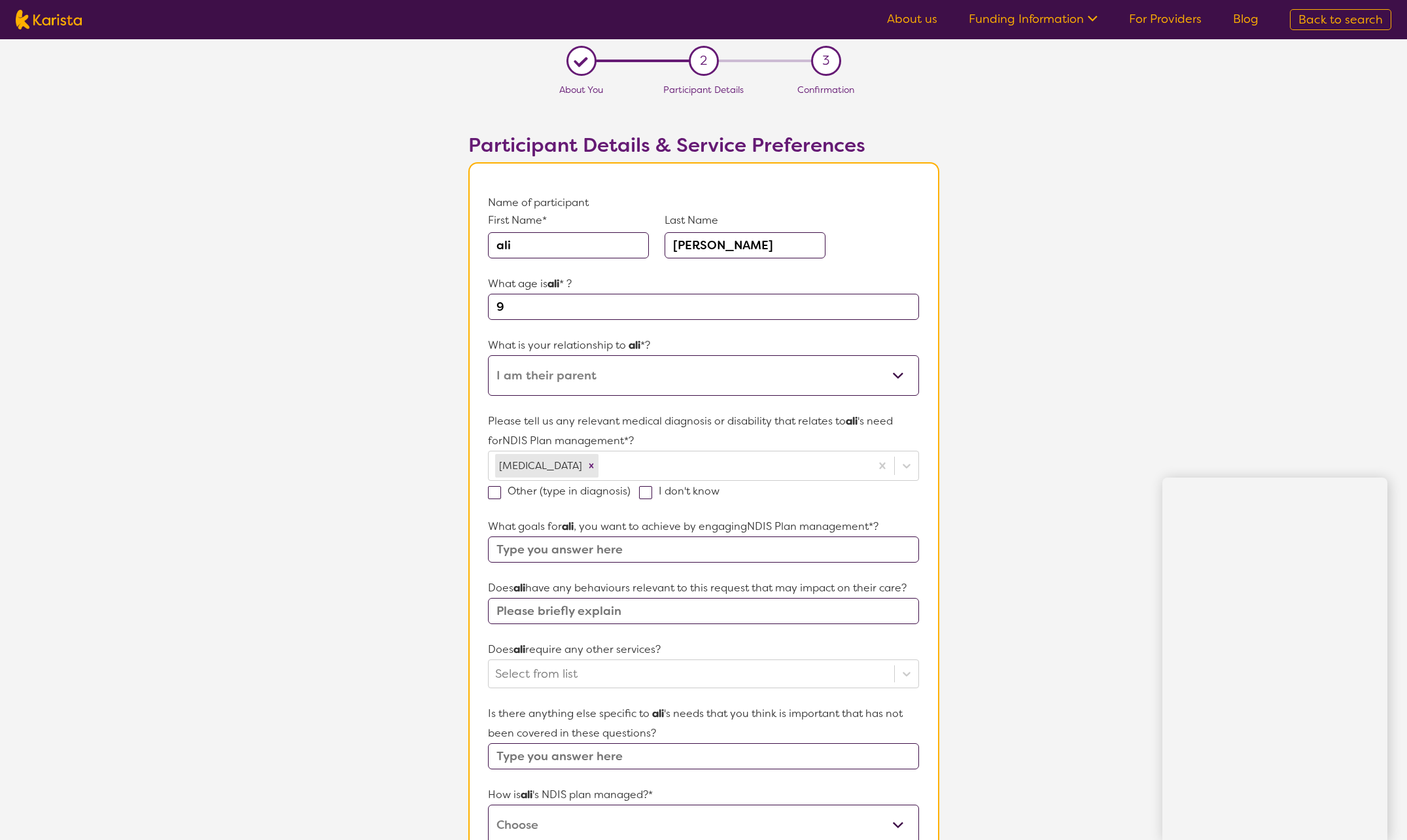
click at [1187, 411] on section "L About You 2 Participant Details 3 Confirmation Participant Details & Service …" at bounding box center [703, 607] width 1407 height 1135
